Goal: Information Seeking & Learning: Learn about a topic

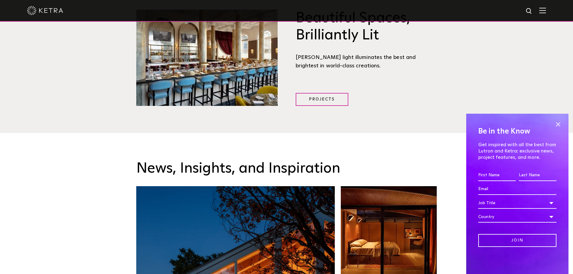
scroll to position [962, 0]
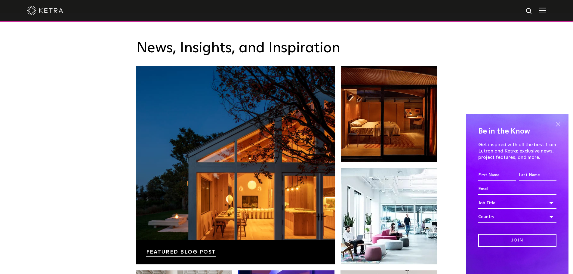
click at [557, 122] on span at bounding box center [557, 124] width 9 height 9
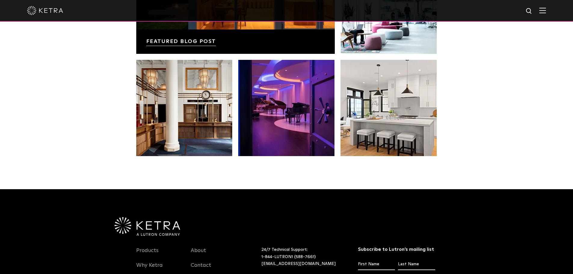
scroll to position [1202, 0]
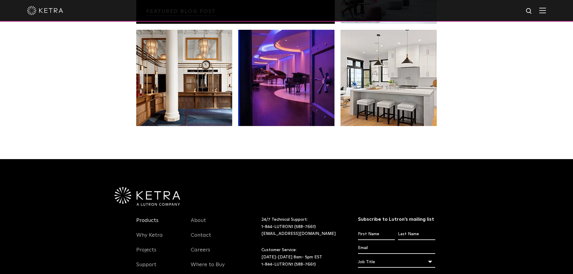
click at [148, 217] on link "Products" at bounding box center [147, 224] width 22 height 14
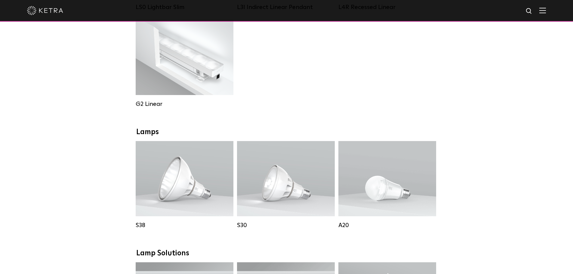
scroll to position [361, 0]
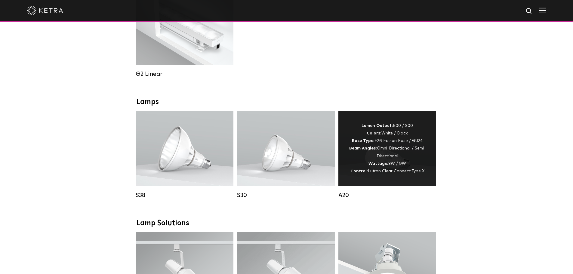
click at [380, 166] on strong "Wattage:" at bounding box center [378, 163] width 20 height 4
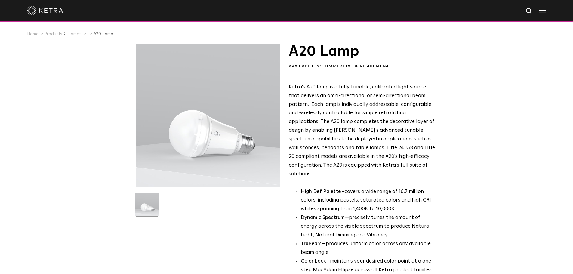
scroll to position [120, 0]
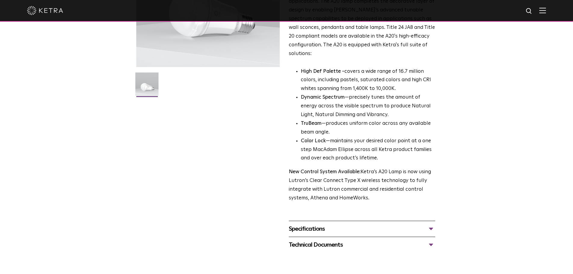
click at [429, 224] on div "Specifications" at bounding box center [362, 229] width 146 height 10
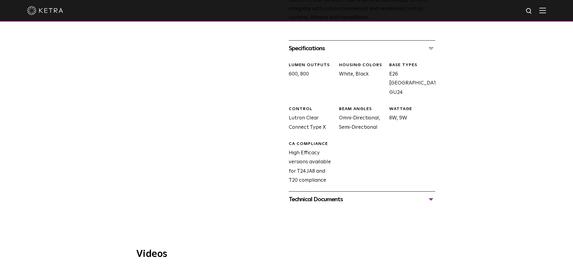
scroll to position [331, 0]
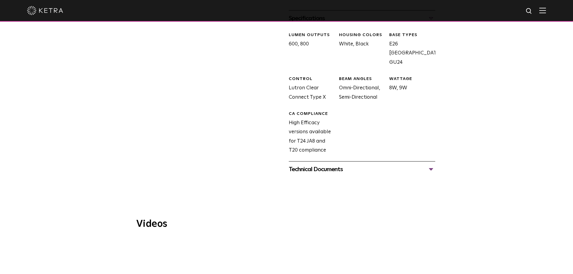
click at [432, 164] on div "Technical Documents" at bounding box center [362, 169] width 146 height 10
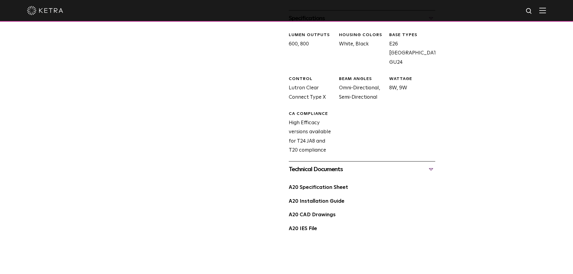
drag, startPoint x: 329, startPoint y: 181, endPoint x: 346, endPoint y: 180, distance: 17.5
click at [329, 185] on link "A20 Specification Sheet" at bounding box center [318, 187] width 59 height 5
